Goal: Transaction & Acquisition: Book appointment/travel/reservation

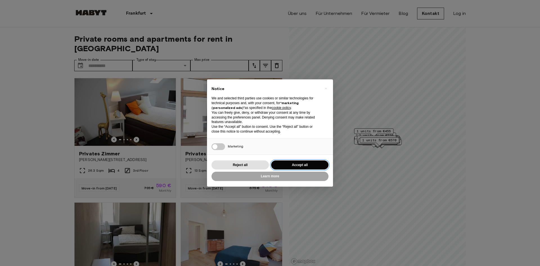
click at [290, 162] on button "Accept all" at bounding box center [299, 164] width 57 height 9
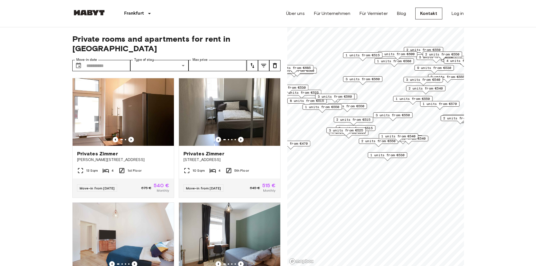
click at [365, 77] on span "3 units from €560" at bounding box center [362, 78] width 34 height 5
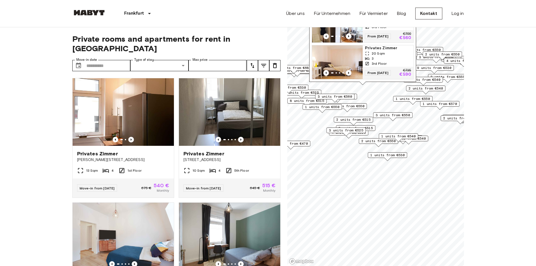
click at [338, 56] on img "Map marker" at bounding box center [337, 62] width 51 height 34
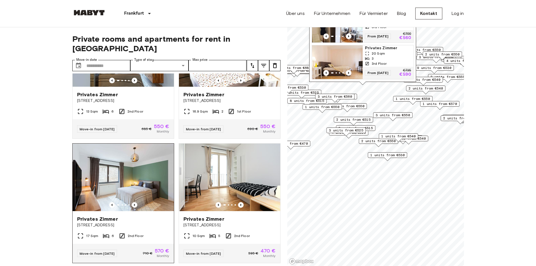
scroll to position [309, 0]
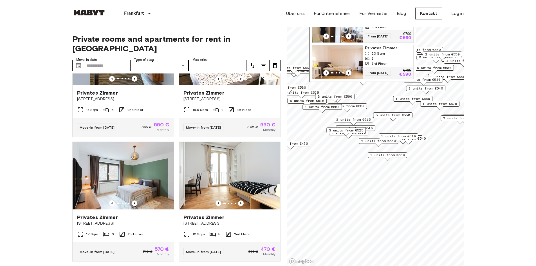
drag, startPoint x: 66, startPoint y: 96, endPoint x: 67, endPoint y: 93, distance: 3.1
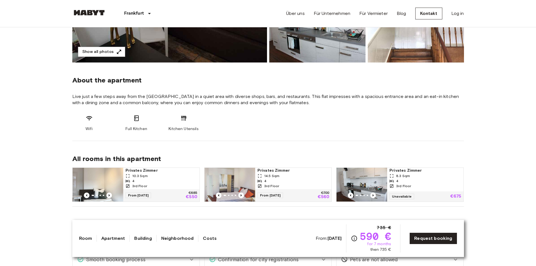
scroll to position [169, 0]
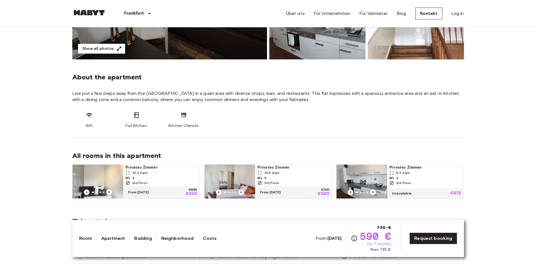
drag, startPoint x: 158, startPoint y: 105, endPoint x: 180, endPoint y: 95, distance: 24.6
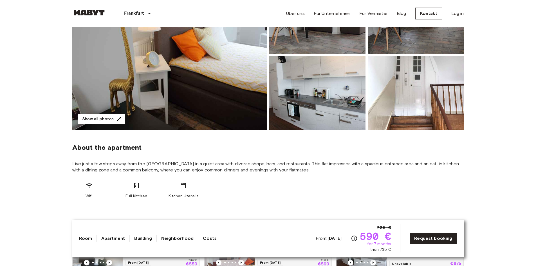
scroll to position [84, 0]
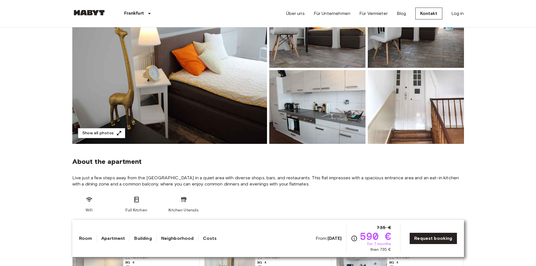
click at [330, 106] on img at bounding box center [317, 107] width 96 height 74
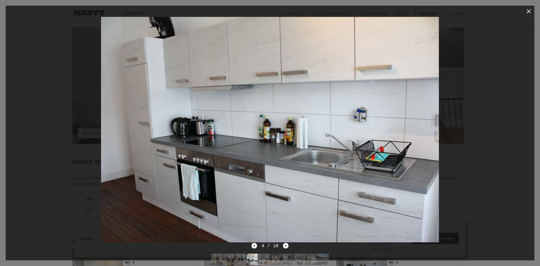
click at [480, 61] on div at bounding box center [270, 129] width 529 height 225
click at [530, 12] on icon "button" at bounding box center [528, 11] width 7 height 7
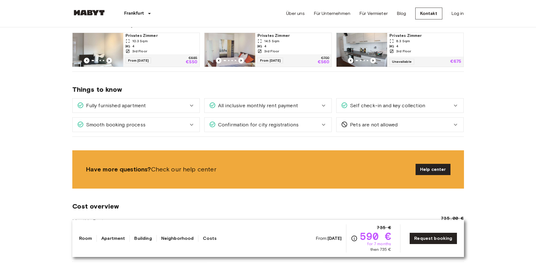
scroll to position [309, 0]
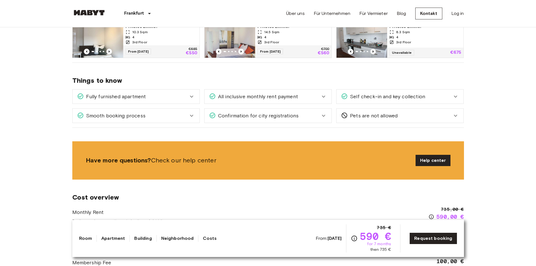
drag, startPoint x: 375, startPoint y: 47, endPoint x: 364, endPoint y: 40, distance: 12.5
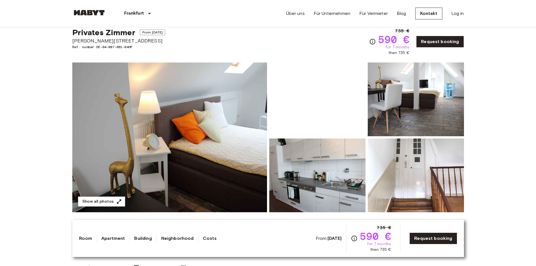
scroll to position [0, 0]
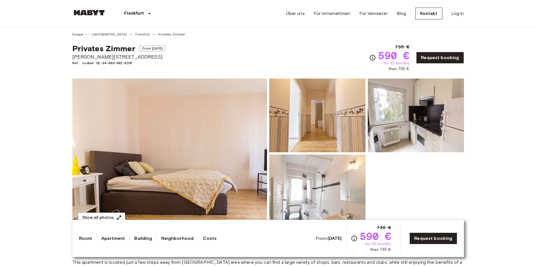
click at [286, 121] on img at bounding box center [317, 115] width 96 height 74
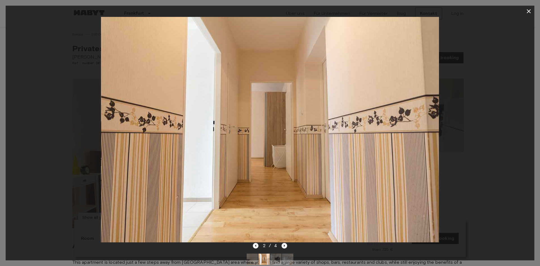
click at [526, 10] on icon "button" at bounding box center [528, 11] width 7 height 7
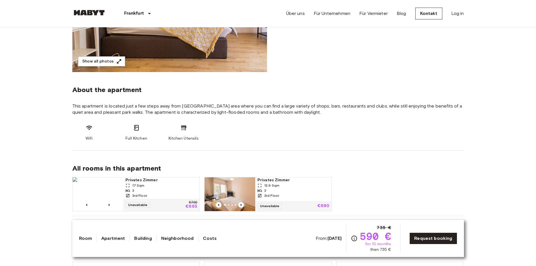
scroll to position [169, 0]
